Goal: Information Seeking & Learning: Learn about a topic

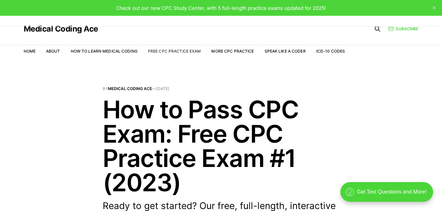
click at [187, 53] on link "Free CPC Practice Exam" at bounding box center [174, 51] width 53 height 5
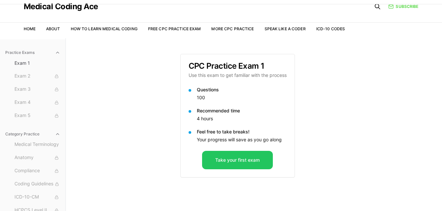
scroll to position [61, 0]
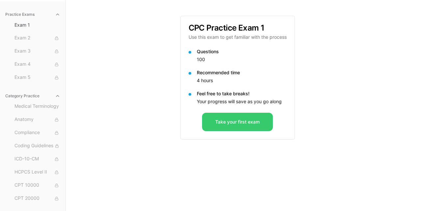
click at [261, 125] on button "Take your first exam" at bounding box center [237, 122] width 71 height 18
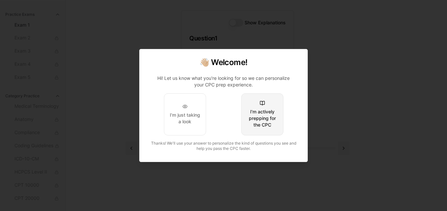
click at [268, 126] on div "I'm actively prepping for the CPC" at bounding box center [262, 119] width 31 height 20
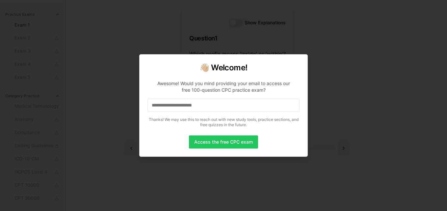
click at [264, 111] on input at bounding box center [223, 105] width 152 height 13
click at [254, 142] on button "Access the free CPC exam" at bounding box center [223, 142] width 69 height 13
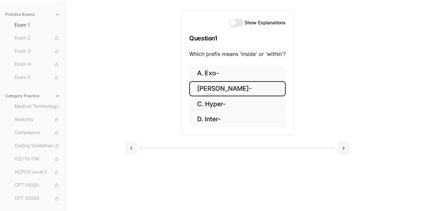
click at [240, 89] on button "B. Endo-" at bounding box center [237, 88] width 96 height 15
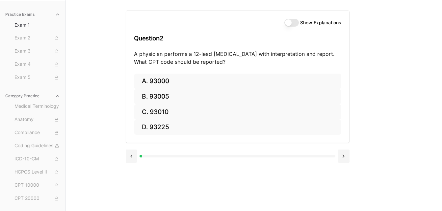
click at [290, 23] on button "Show Explanations" at bounding box center [291, 23] width 14 height 8
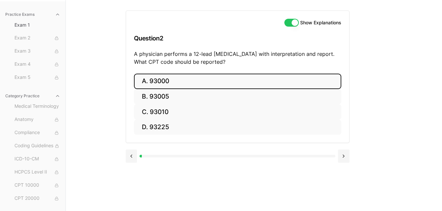
click at [197, 77] on button "A. 93000" at bounding box center [237, 81] width 207 height 15
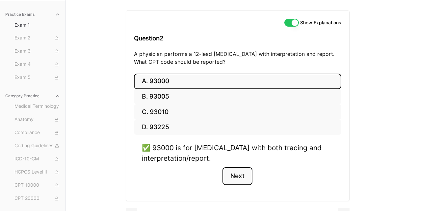
click at [248, 179] on button "Next" at bounding box center [237, 176] width 30 height 18
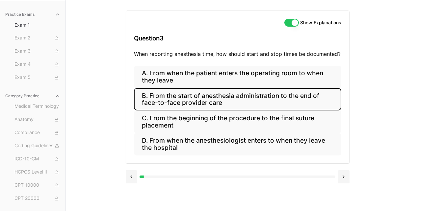
click at [243, 104] on button "B. From the start of anesthesia administration to the end of face-to-face provi…" at bounding box center [237, 99] width 207 height 22
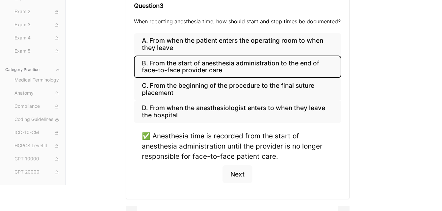
scroll to position [93, 0]
click at [246, 175] on button "Next" at bounding box center [237, 174] width 30 height 18
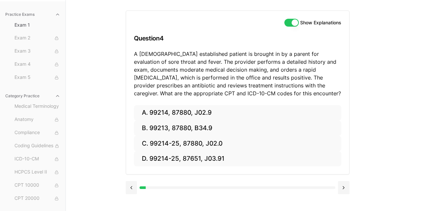
scroll to position [61, 0]
click at [340, 188] on button at bounding box center [344, 187] width 12 height 13
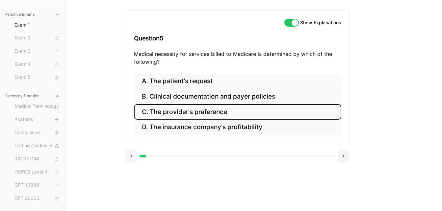
click at [225, 113] on button "C. The provider's preference" at bounding box center [237, 111] width 207 height 15
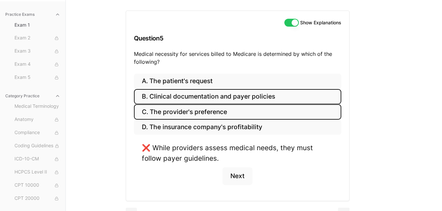
click at [228, 102] on button "B. Clinical documentation and payer policies" at bounding box center [237, 96] width 207 height 15
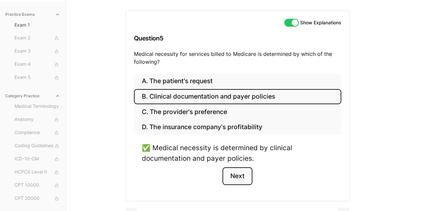
drag, startPoint x: 240, startPoint y: 175, endPoint x: 242, endPoint y: 171, distance: 4.2
click at [241, 174] on button "Next" at bounding box center [237, 176] width 30 height 18
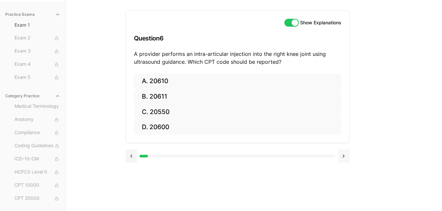
click at [346, 158] on button at bounding box center [344, 156] width 12 height 13
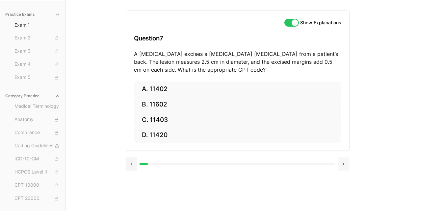
click at [343, 161] on button at bounding box center [344, 164] width 12 height 13
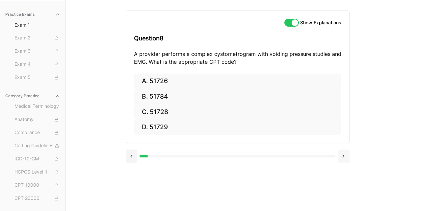
click at [343, 161] on button at bounding box center [344, 156] width 12 height 13
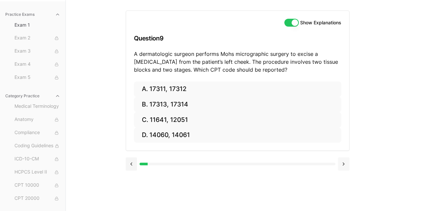
click at [343, 161] on button at bounding box center [344, 164] width 12 height 13
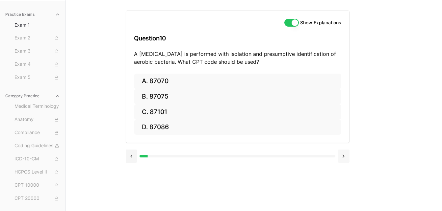
click at [343, 161] on button at bounding box center [344, 156] width 12 height 13
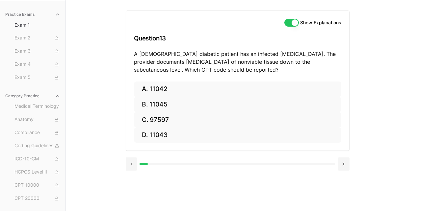
click at [127, 164] on button at bounding box center [132, 164] width 12 height 13
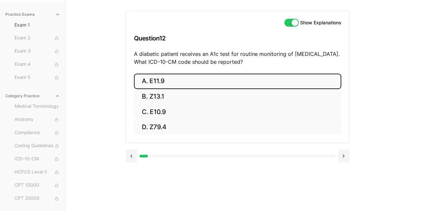
click at [173, 82] on button "A. E11.9" at bounding box center [237, 81] width 207 height 15
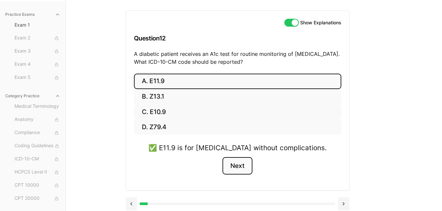
click at [237, 166] on button "Next" at bounding box center [237, 166] width 30 height 18
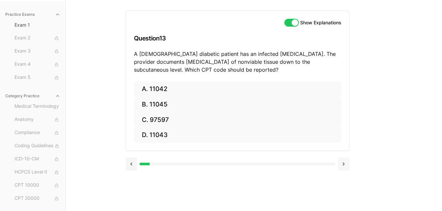
click at [342, 164] on button at bounding box center [344, 164] width 12 height 13
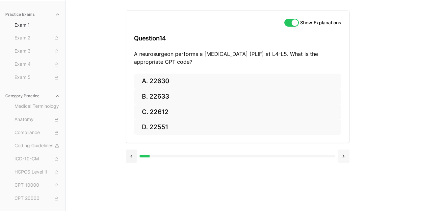
click at [343, 159] on button at bounding box center [344, 156] width 12 height 13
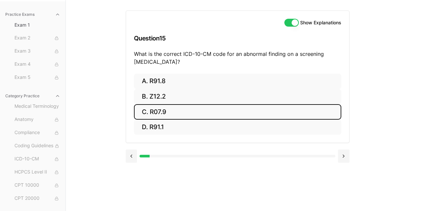
click at [160, 111] on button "C. R07.9" at bounding box center [237, 111] width 207 height 15
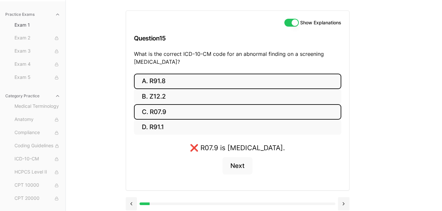
click at [157, 78] on button "A. R91.8" at bounding box center [237, 81] width 207 height 15
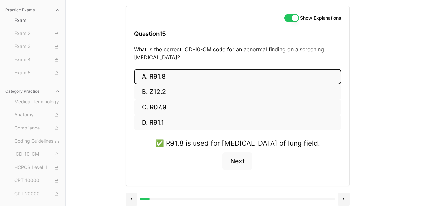
scroll to position [76, 0]
click at [239, 162] on button "Next" at bounding box center [237, 162] width 30 height 18
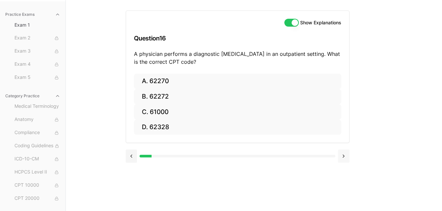
click at [345, 159] on button at bounding box center [344, 156] width 12 height 13
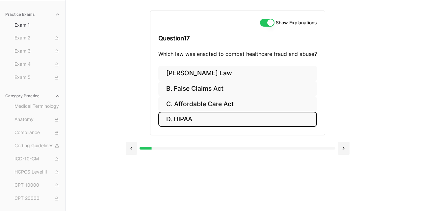
click at [219, 121] on button "D. HIPAA" at bounding box center [237, 119] width 159 height 15
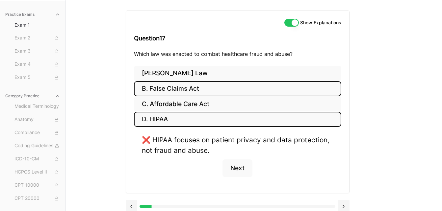
click at [200, 87] on button "B. False Claims Act" at bounding box center [237, 88] width 207 height 15
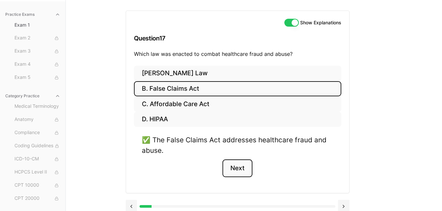
click at [244, 170] on button "Next" at bounding box center [237, 169] width 30 height 18
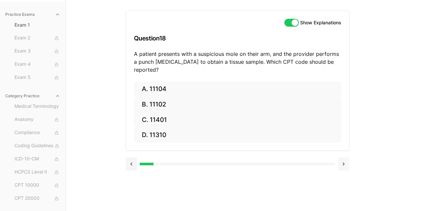
click at [345, 158] on button at bounding box center [344, 164] width 12 height 13
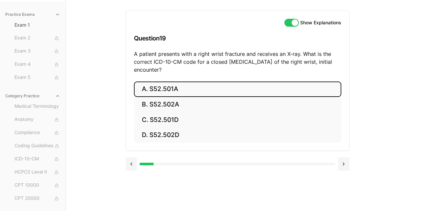
click at [169, 91] on button "A. S52.501A" at bounding box center [237, 89] width 207 height 15
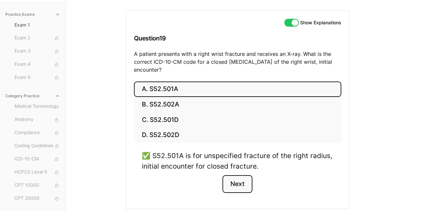
click at [241, 188] on button "Next" at bounding box center [237, 184] width 30 height 18
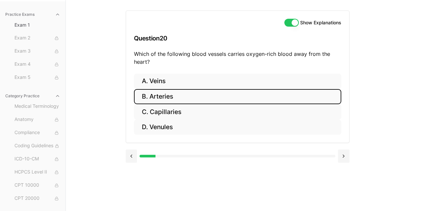
click at [175, 104] on button "B. Arteries" at bounding box center [237, 96] width 207 height 15
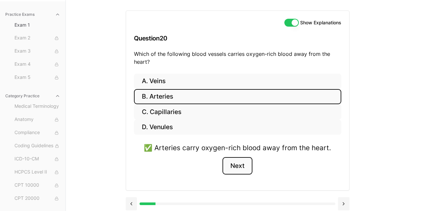
click at [236, 169] on button "Next" at bounding box center [237, 166] width 30 height 18
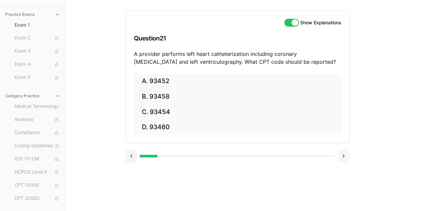
click at [342, 158] on button at bounding box center [344, 156] width 12 height 13
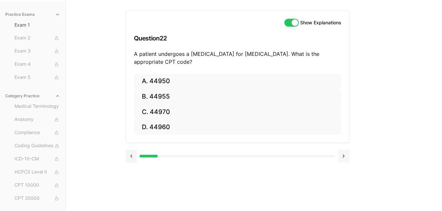
click at [343, 157] on button at bounding box center [344, 156] width 12 height 13
click at [346, 160] on button at bounding box center [344, 156] width 12 height 13
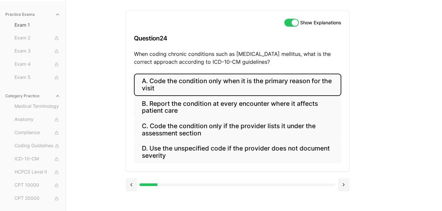
click at [214, 83] on button "A. Code the condition only when it is the primary reason for the visit" at bounding box center [237, 85] width 207 height 22
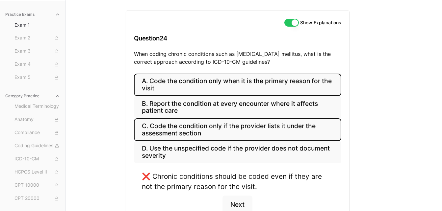
click at [231, 132] on button "C. Code the condition only if the provider lists it under the assessment section" at bounding box center [237, 129] width 207 height 22
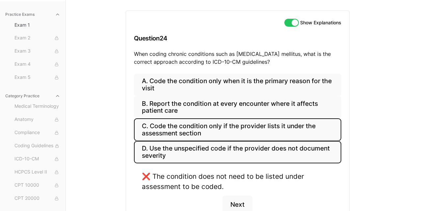
click at [228, 152] on button "D. Use the unspecified code if the provider does not document severity" at bounding box center [237, 152] width 207 height 22
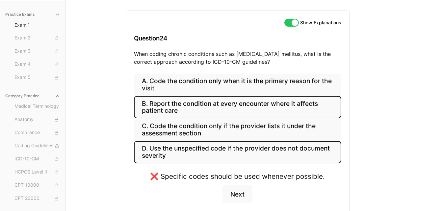
click at [219, 105] on button "B. Report the condition at every encounter where it affects patient care" at bounding box center [237, 107] width 207 height 22
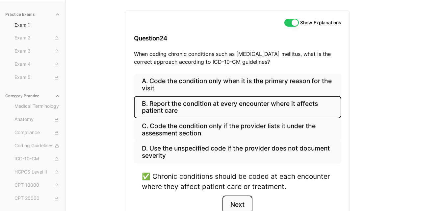
click at [241, 203] on button "Next" at bounding box center [237, 205] width 30 height 18
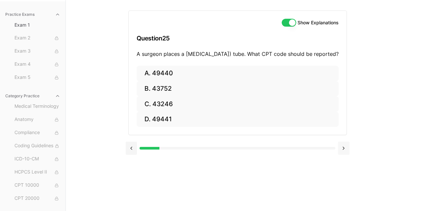
click at [342, 155] on button at bounding box center [344, 148] width 12 height 13
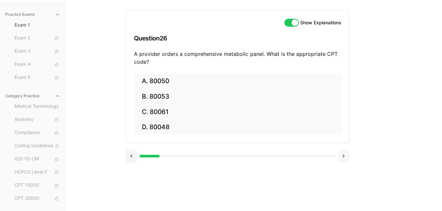
click at [341, 156] on button at bounding box center [344, 156] width 12 height 13
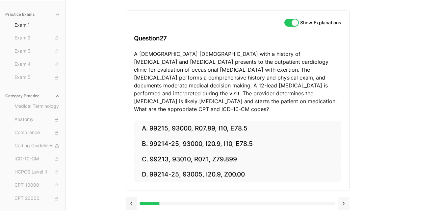
click at [348, 197] on button at bounding box center [344, 203] width 12 height 13
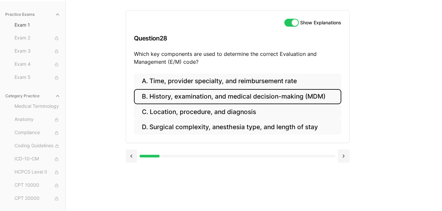
click at [236, 102] on button "B. History, examination, and medical decision-making (MDM)" at bounding box center [237, 96] width 207 height 15
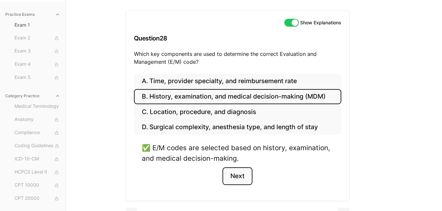
click at [235, 178] on button "Next" at bounding box center [237, 176] width 30 height 18
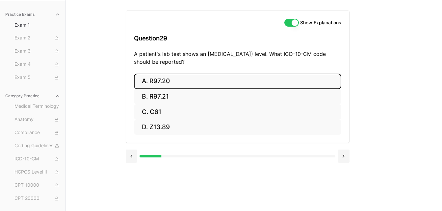
click at [163, 83] on button "A. R97.20" at bounding box center [237, 81] width 207 height 15
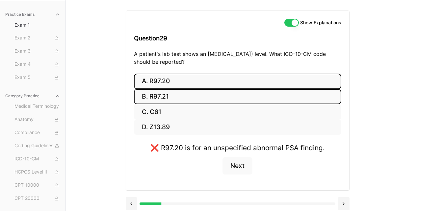
click at [206, 103] on button "B. R97.21" at bounding box center [237, 96] width 207 height 15
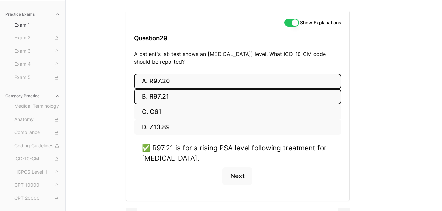
click at [232, 85] on button "A. R97.20" at bounding box center [237, 81] width 207 height 15
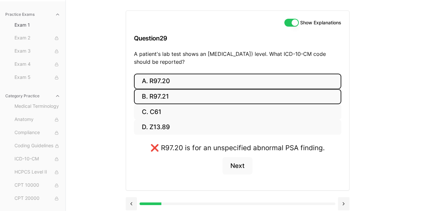
click at [218, 102] on button "B. R97.21" at bounding box center [237, 96] width 207 height 15
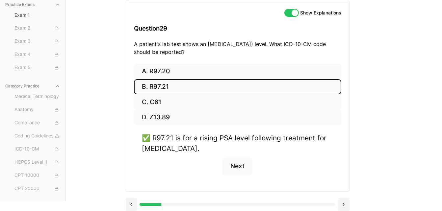
scroll to position [76, 0]
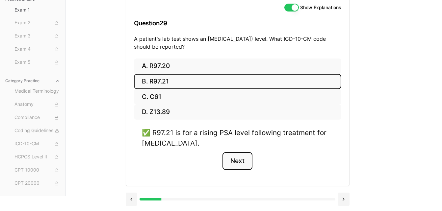
click at [237, 160] on button "Next" at bounding box center [237, 161] width 30 height 18
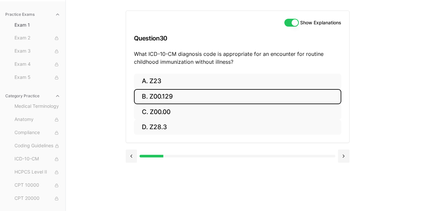
click at [187, 97] on button "B. Z00.129" at bounding box center [237, 96] width 207 height 15
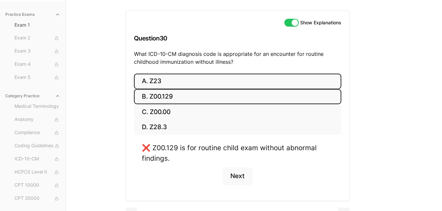
click at [180, 86] on button "A. Z23" at bounding box center [237, 81] width 207 height 15
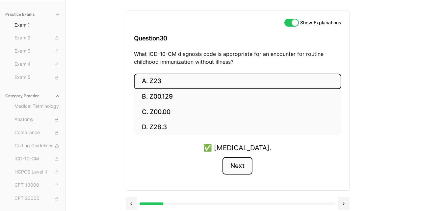
click at [239, 166] on button "Next" at bounding box center [237, 166] width 30 height 18
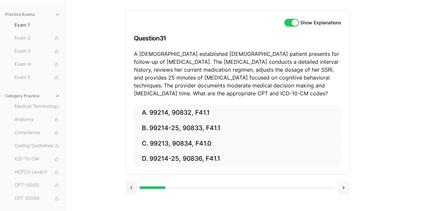
click at [345, 189] on button at bounding box center [344, 187] width 12 height 13
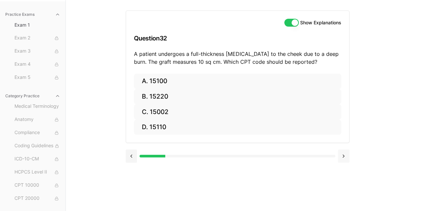
click at [341, 159] on button at bounding box center [344, 156] width 12 height 13
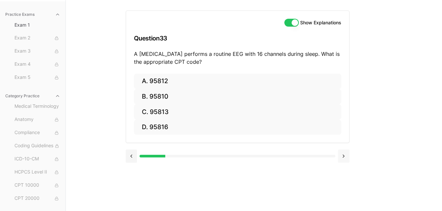
click at [340, 159] on button at bounding box center [344, 156] width 12 height 13
click at [340, 158] on button at bounding box center [344, 156] width 12 height 13
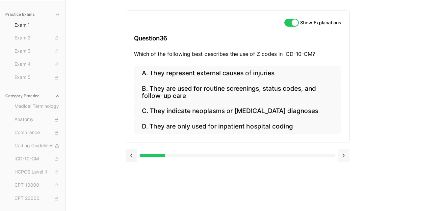
click at [340, 158] on button at bounding box center [344, 155] width 12 height 13
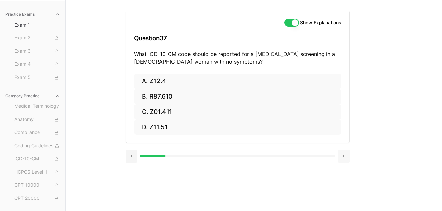
click at [340, 158] on button at bounding box center [344, 156] width 12 height 13
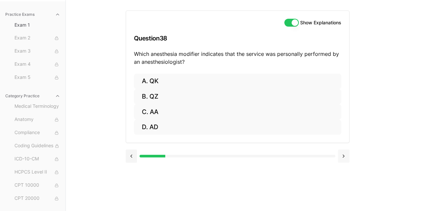
click at [340, 158] on button at bounding box center [344, 156] width 12 height 13
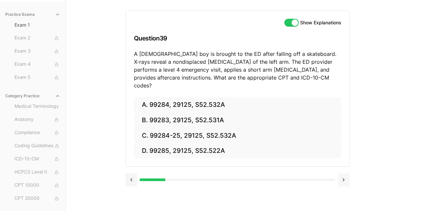
click at [340, 158] on div "A. 99284, 29125, S52.532A B. 99283, 29125, S52.531A C. 99284-25, 29125, S52.532…" at bounding box center [237, 131] width 223 height 69
click at [342, 173] on button at bounding box center [344, 179] width 12 height 13
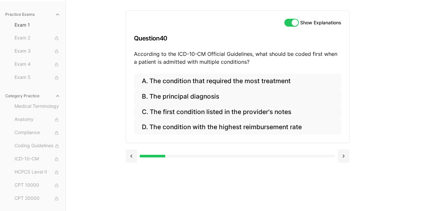
click at [342, 172] on div "Show Explanations Question 40 According to the ICD-10-CM Official Guidelines, w…" at bounding box center [254, 105] width 257 height 211
click at [343, 161] on button at bounding box center [344, 156] width 12 height 13
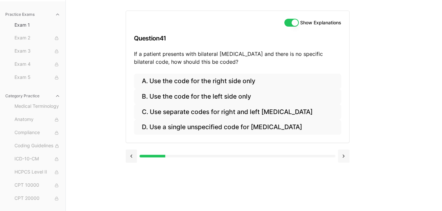
click at [343, 161] on button at bounding box center [344, 156] width 12 height 13
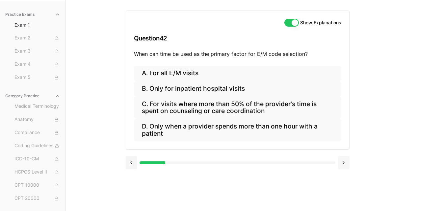
click at [343, 161] on button at bounding box center [344, 162] width 12 height 13
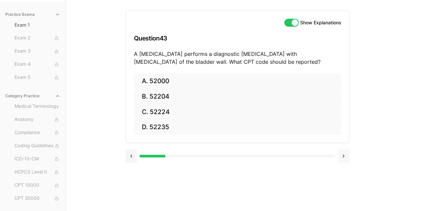
click at [343, 161] on button at bounding box center [344, 156] width 12 height 13
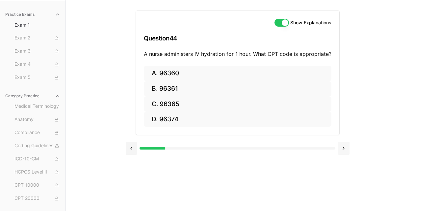
click at [343, 161] on div "Show Explanations Question 44 A nurse administers IV hydration for 1 hour. What…" at bounding box center [254, 105] width 257 height 211
click at [343, 150] on button at bounding box center [344, 148] width 12 height 13
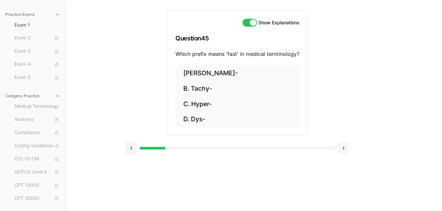
click at [343, 149] on button at bounding box center [344, 148] width 12 height 13
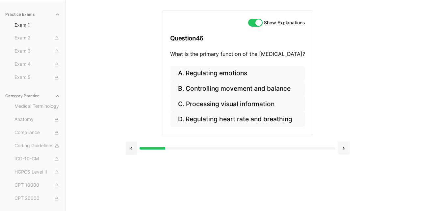
click at [343, 149] on button at bounding box center [344, 148] width 12 height 13
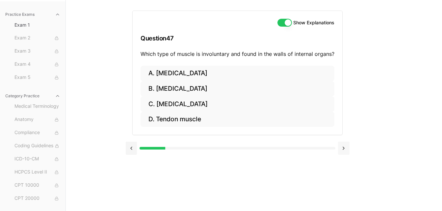
click at [343, 149] on button at bounding box center [344, 148] width 12 height 13
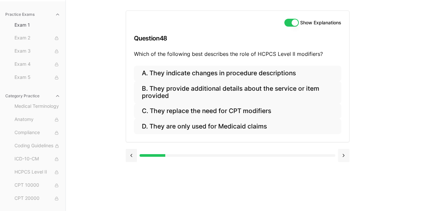
click at [343, 149] on button at bounding box center [344, 155] width 12 height 13
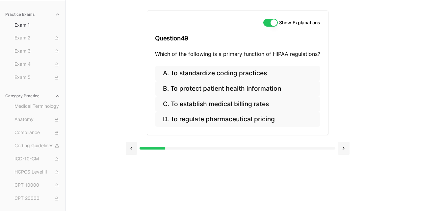
click at [343, 149] on button at bounding box center [344, 148] width 12 height 13
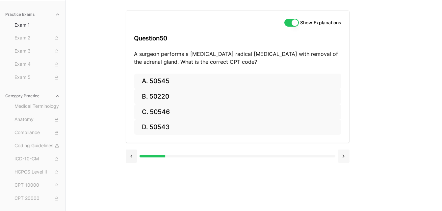
click at [343, 149] on div at bounding box center [238, 155] width 224 height 25
click at [27, 41] on span "Exam 2" at bounding box center [37, 38] width 46 height 7
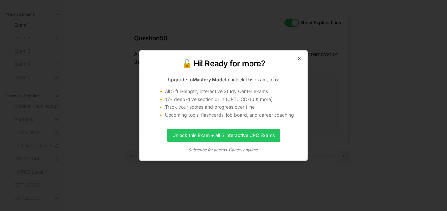
click at [299, 58] on icon "button" at bounding box center [299, 58] width 5 height 5
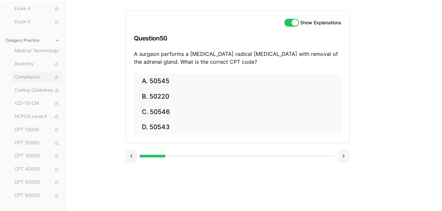
scroll to position [0, 0]
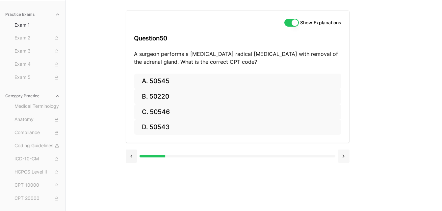
click at [345, 160] on button at bounding box center [344, 156] width 12 height 13
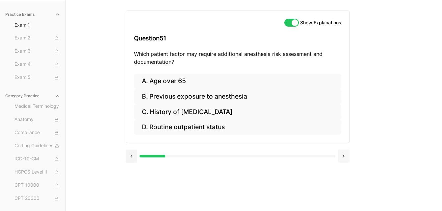
click at [345, 158] on button at bounding box center [344, 156] width 12 height 13
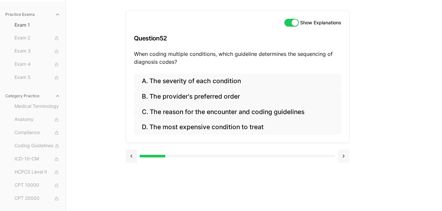
click at [345, 158] on button at bounding box center [344, 156] width 12 height 13
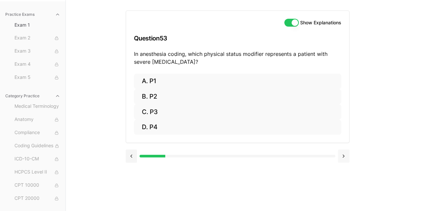
click at [345, 158] on button at bounding box center [344, 156] width 12 height 13
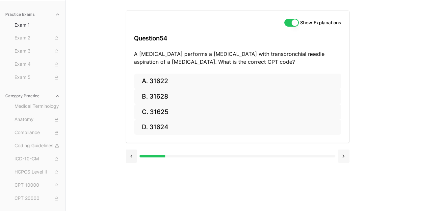
click at [345, 158] on button at bounding box center [344, 156] width 12 height 13
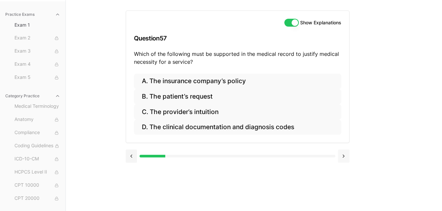
click at [345, 158] on button at bounding box center [344, 156] width 12 height 13
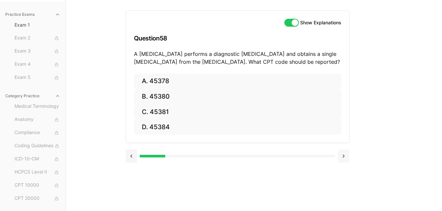
click at [345, 158] on button at bounding box center [344, 156] width 12 height 13
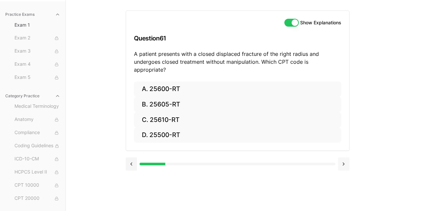
click at [345, 158] on button at bounding box center [344, 164] width 12 height 13
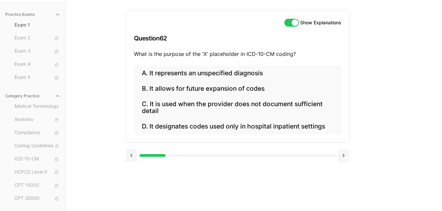
click at [345, 158] on button at bounding box center [344, 155] width 12 height 13
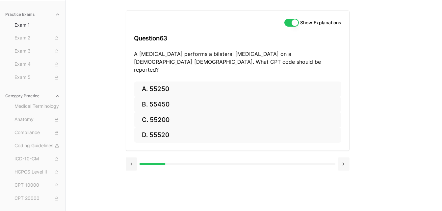
click at [345, 158] on button at bounding box center [344, 164] width 12 height 13
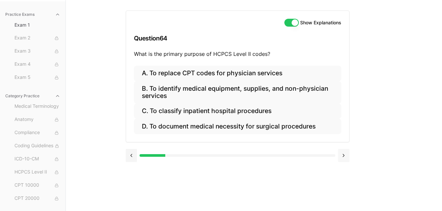
click at [345, 158] on button at bounding box center [344, 155] width 12 height 13
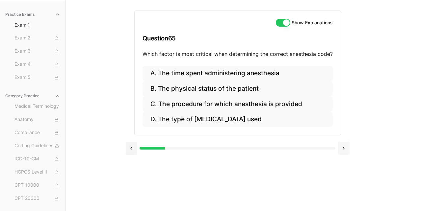
click at [345, 158] on div at bounding box center [238, 147] width 224 height 25
click at [344, 151] on button at bounding box center [344, 148] width 12 height 13
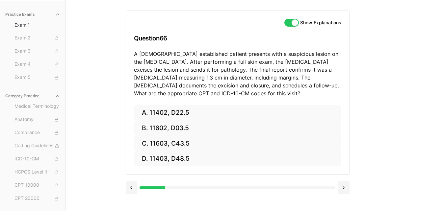
click at [344, 151] on div "A. 11402, D22.5 B. 11602, D03.5 C. 11603, C43.5 D. 11403, D48.5" at bounding box center [237, 139] width 223 height 69
click at [345, 185] on button at bounding box center [344, 187] width 12 height 13
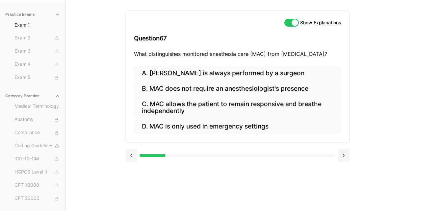
click at [345, 184] on div "Show Explanations Question 67 What distinguishes monitored anesthesia care (MAC…" at bounding box center [254, 105] width 257 height 211
click at [343, 156] on button at bounding box center [344, 155] width 12 height 13
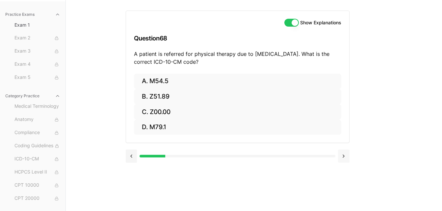
click at [343, 156] on button at bounding box center [344, 156] width 12 height 13
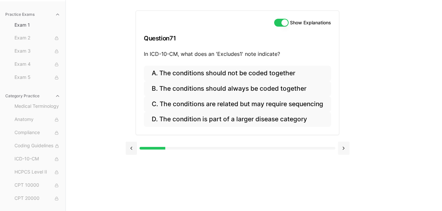
click at [343, 156] on div at bounding box center [238, 147] width 224 height 25
click at [343, 150] on button at bounding box center [344, 148] width 12 height 13
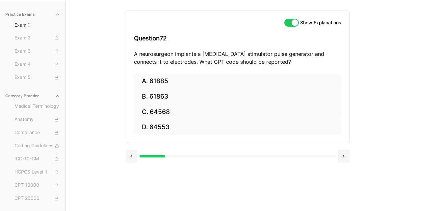
click at [343, 149] on div at bounding box center [238, 155] width 224 height 25
click at [343, 155] on button at bounding box center [344, 156] width 12 height 13
click at [343, 153] on button at bounding box center [344, 156] width 12 height 13
click at [129, 161] on button at bounding box center [132, 156] width 12 height 13
click at [347, 156] on button at bounding box center [344, 156] width 12 height 13
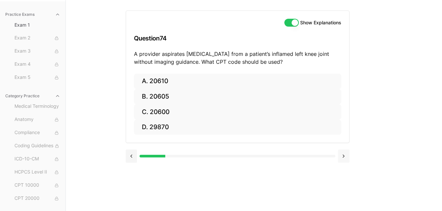
click at [347, 156] on button at bounding box center [344, 156] width 12 height 13
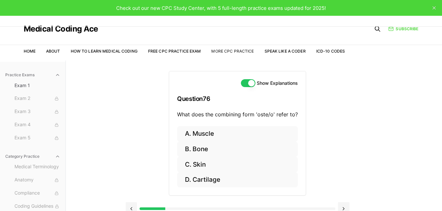
click at [235, 52] on link "More CPC Practice" at bounding box center [232, 51] width 42 height 5
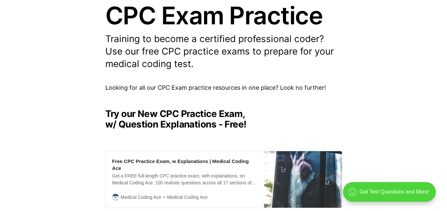
scroll to position [99, 0]
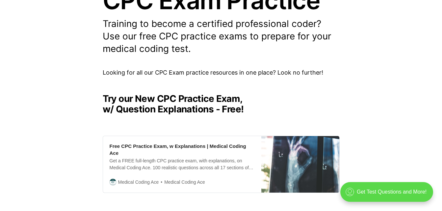
click at [398, 191] on div ".cls-1{fill:none;stroke:currentColor;stroke-linecap:round;stroke-linejoin:round…" at bounding box center [386, 192] width 93 height 20
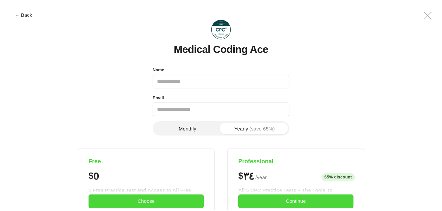
scroll to position [0, 0]
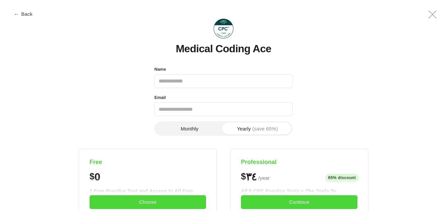
click at [31, 13] on button "← Back" at bounding box center [24, 14] width 26 height 5
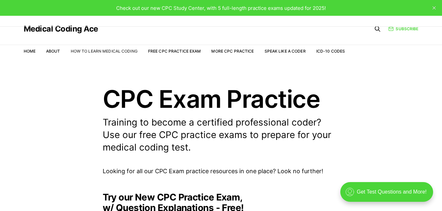
click at [108, 52] on link "How to Learn Medical Coding" at bounding box center [104, 51] width 67 height 5
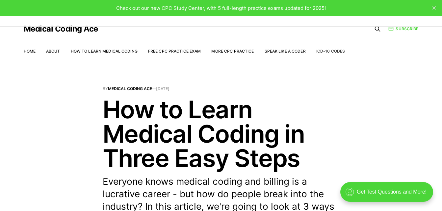
click at [334, 52] on link "ICD-10 Codes" at bounding box center [330, 51] width 29 height 5
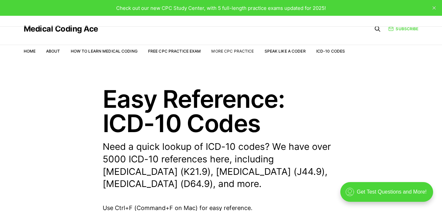
click at [231, 52] on link "More CPC Practice" at bounding box center [232, 51] width 42 height 5
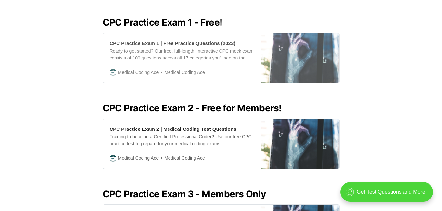
scroll to position [296, 0]
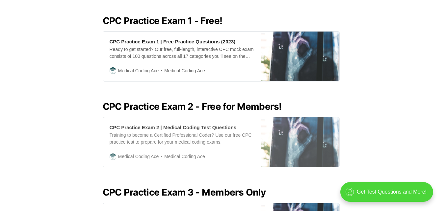
click at [191, 124] on div "CPC Practice Exam 2 | Medical Coding Test Questions" at bounding box center [173, 127] width 127 height 7
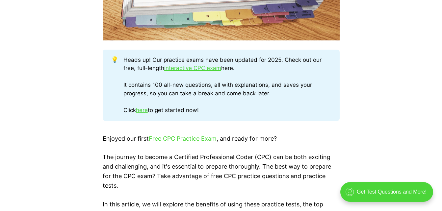
scroll to position [428, 0]
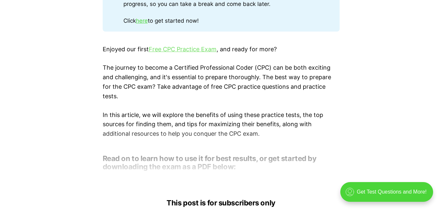
click at [199, 49] on link "Free CPC Practice Exam" at bounding box center [183, 49] width 68 height 7
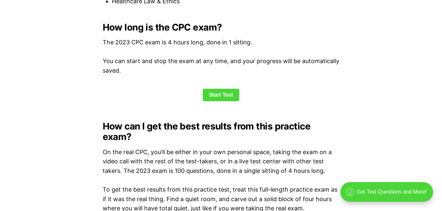
scroll to position [888, 0]
click at [217, 96] on link "Start Test" at bounding box center [221, 95] width 37 height 13
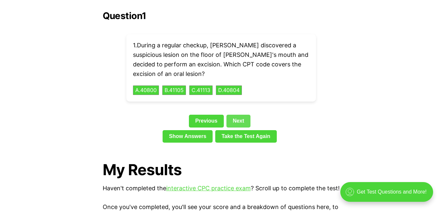
click at [239, 115] on link "Next" at bounding box center [238, 121] width 24 height 13
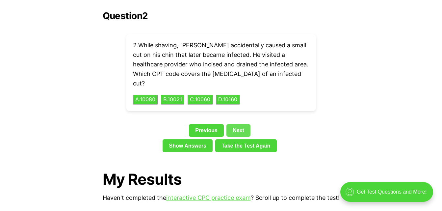
click at [239, 124] on link "Next" at bounding box center [238, 130] width 24 height 13
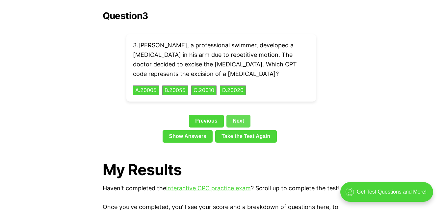
click at [239, 115] on link "Next" at bounding box center [238, 121] width 24 height 13
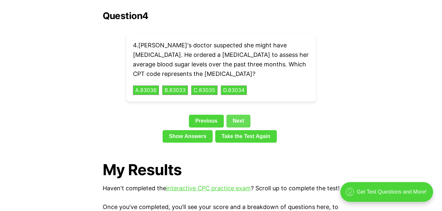
click at [240, 115] on link "Next" at bounding box center [238, 121] width 24 height 13
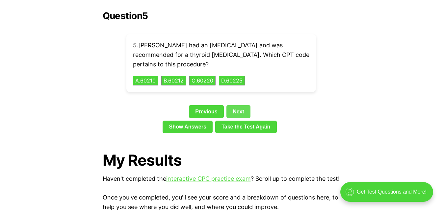
click at [240, 105] on link "Next" at bounding box center [238, 111] width 24 height 13
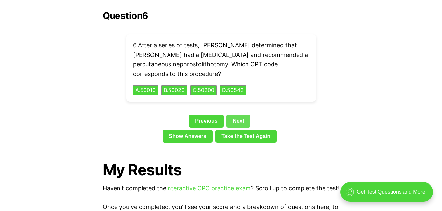
click at [241, 115] on link "Next" at bounding box center [238, 121] width 24 height 13
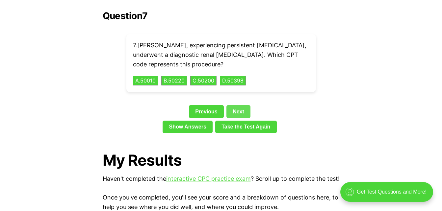
click at [241, 105] on link "Next" at bounding box center [238, 111] width 24 height 13
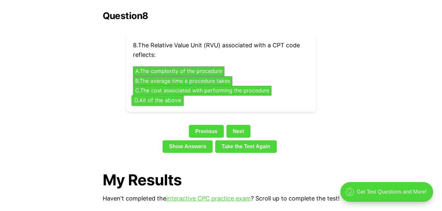
click at [162, 95] on button "D . All of the above" at bounding box center [158, 100] width 52 height 10
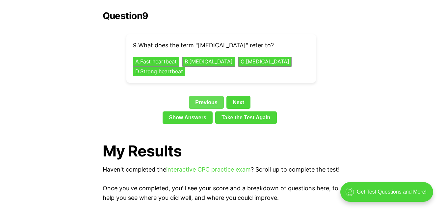
click at [210, 96] on link "Previous" at bounding box center [206, 102] width 35 height 13
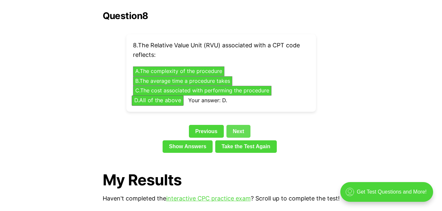
click at [237, 125] on link "Next" at bounding box center [238, 131] width 24 height 13
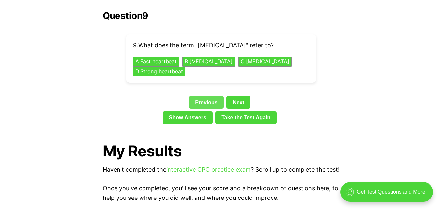
click at [206, 96] on link "Previous" at bounding box center [206, 102] width 35 height 13
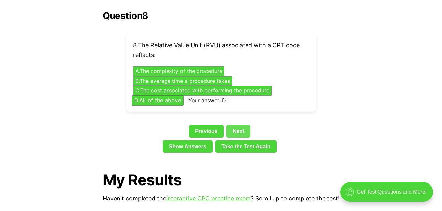
click at [237, 125] on link "Next" at bounding box center [238, 131] width 24 height 13
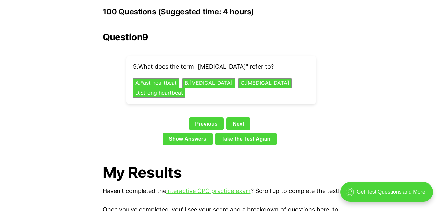
scroll to position [1475, 0]
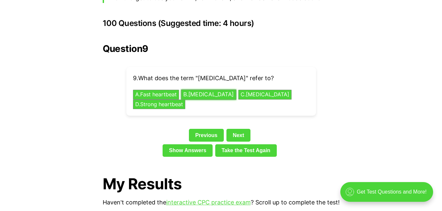
click at [206, 90] on button "B . Slow heartbeat" at bounding box center [208, 95] width 55 height 10
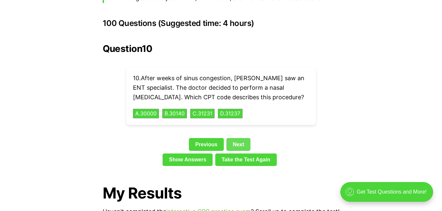
click at [238, 138] on link "Next" at bounding box center [238, 144] width 24 height 13
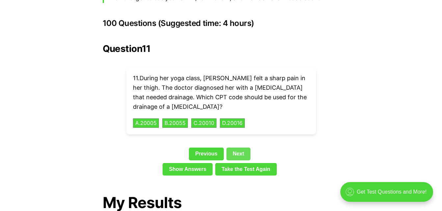
click at [237, 148] on link "Next" at bounding box center [238, 154] width 24 height 13
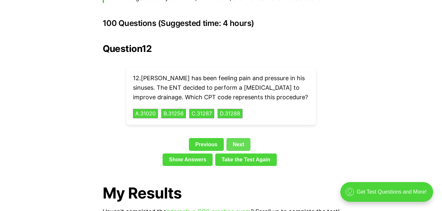
click at [237, 138] on link "Next" at bounding box center [238, 144] width 24 height 13
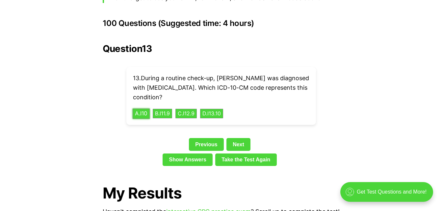
click at [142, 109] on button "A . I10" at bounding box center [140, 114] width 17 height 10
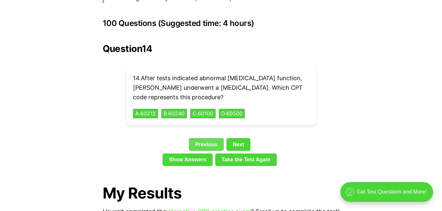
click at [214, 138] on link "Previous" at bounding box center [206, 144] width 35 height 13
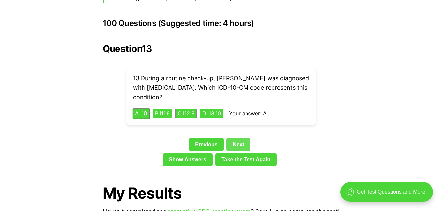
click at [245, 138] on link "Next" at bounding box center [238, 144] width 24 height 13
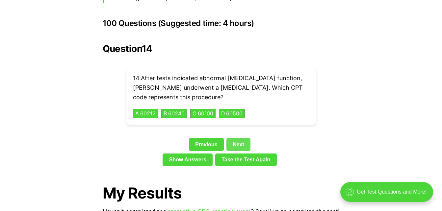
click at [245, 138] on link "Next" at bounding box center [238, 144] width 24 height 13
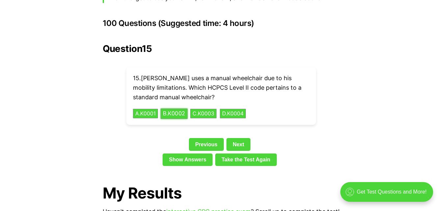
click at [182, 109] on button "B . K0002" at bounding box center [174, 114] width 27 height 10
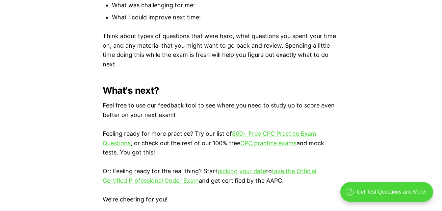
scroll to position [1935, 0]
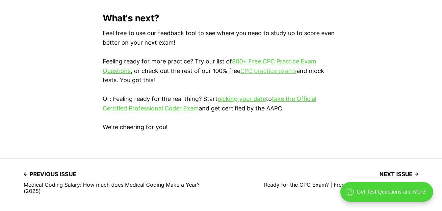
click at [272, 69] on link "CPC practice exams" at bounding box center [268, 70] width 56 height 7
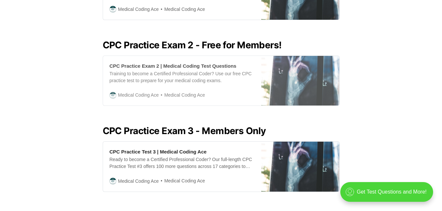
scroll to position [362, 0]
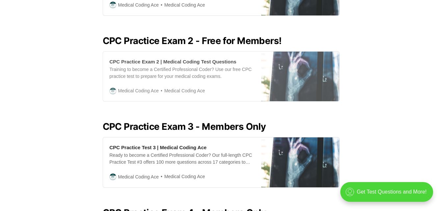
click at [209, 58] on div "CPC Practice Exam 2 | Medical Coding Test Questions" at bounding box center [173, 61] width 127 height 7
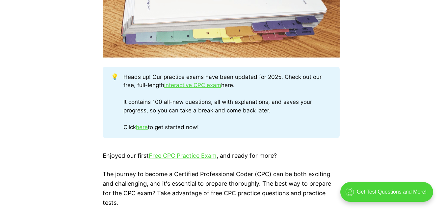
scroll to position [395, 0]
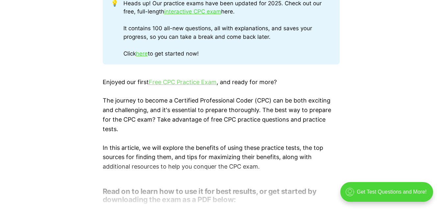
click at [197, 83] on link "Free CPC Practice Exam" at bounding box center [183, 82] width 68 height 7
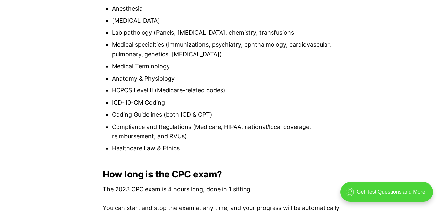
scroll to position [757, 0]
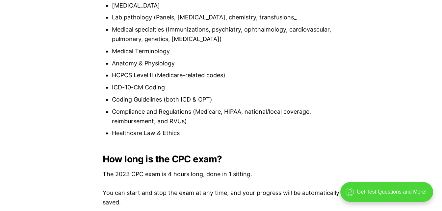
click at [151, 88] on li "ICD-10-CM Coding" at bounding box center [226, 88] width 228 height 10
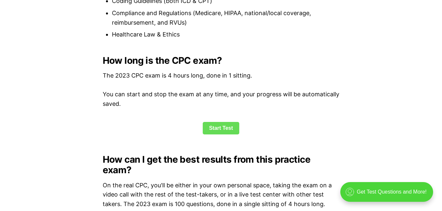
click at [221, 125] on link "Start Test" at bounding box center [221, 128] width 37 height 13
